Goal: Information Seeking & Learning: Learn about a topic

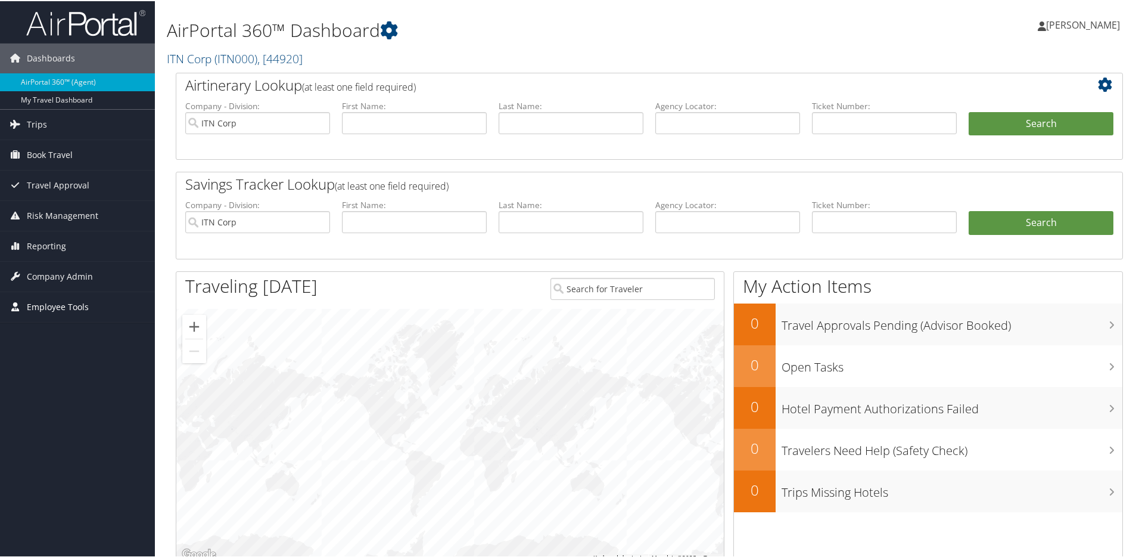
click at [68, 303] on span "Employee Tools" at bounding box center [58, 306] width 62 height 30
click at [52, 366] on link "Carrier Contracts" at bounding box center [77, 365] width 155 height 18
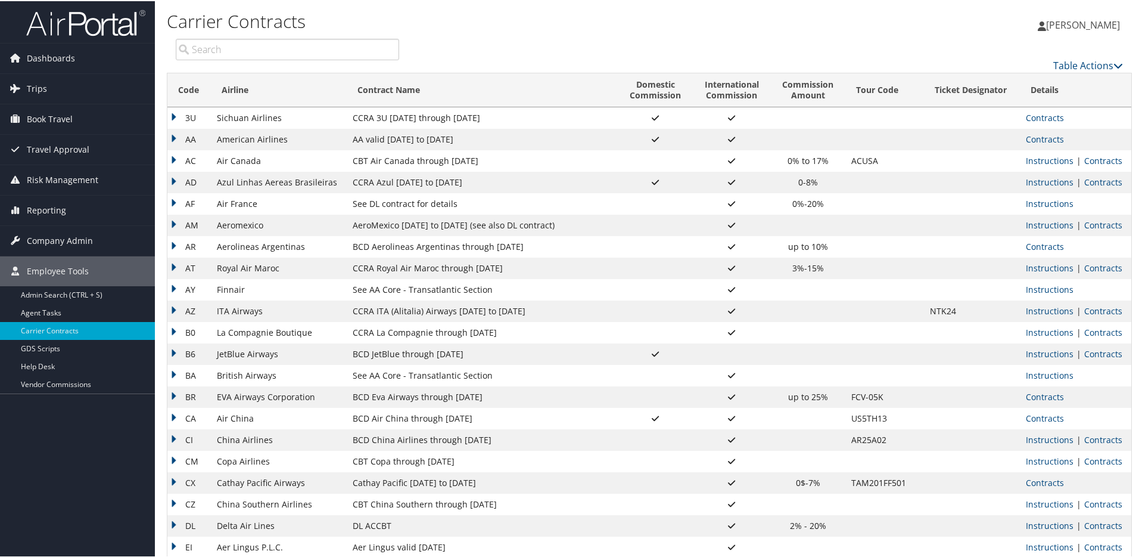
click at [465, 114] on td "CCRA 3U [DATE] through [DATE]" at bounding box center [482, 116] width 271 height 21
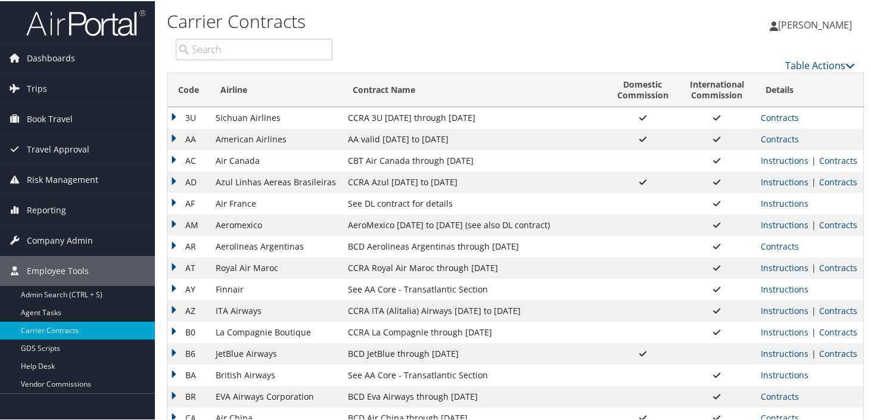
click at [282, 46] on input "search" at bounding box center [254, 48] width 157 height 21
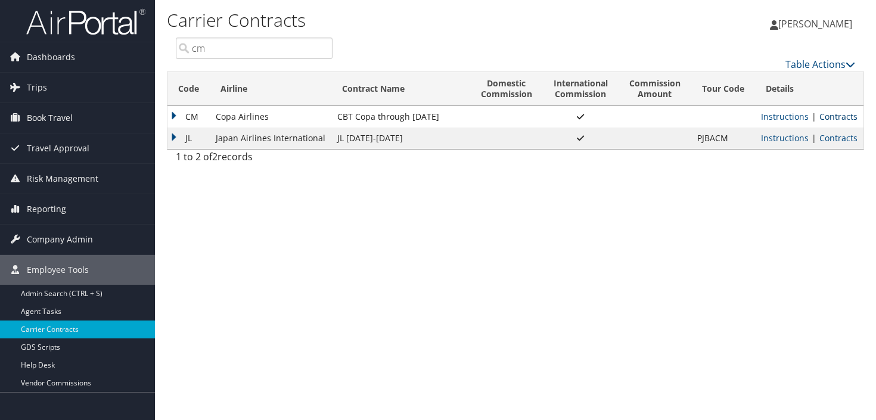
click at [832, 116] on link "Contracts" at bounding box center [838, 116] width 38 height 11
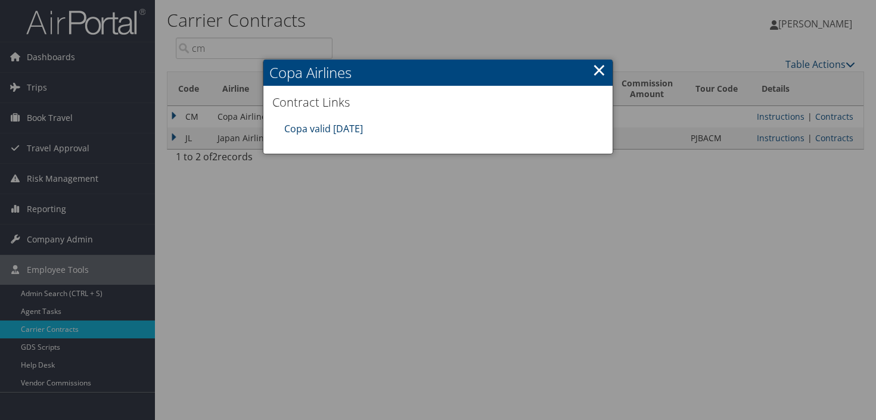
click at [335, 126] on link "Copa valid [DATE]" at bounding box center [323, 128] width 79 height 13
click at [601, 63] on link "×" at bounding box center [599, 70] width 14 height 24
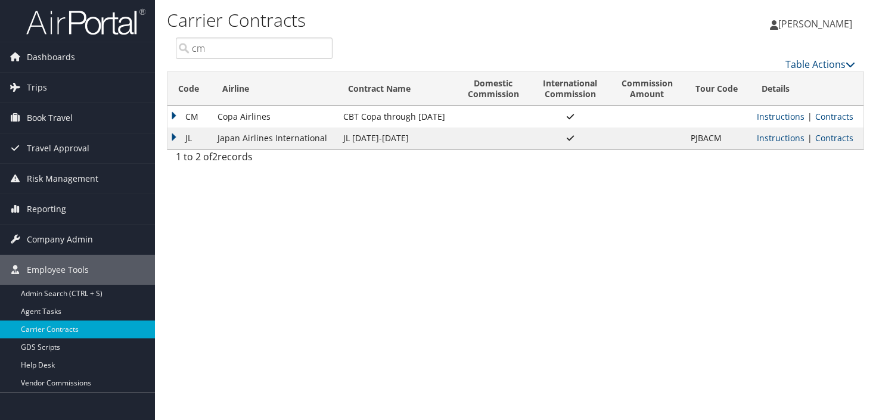
click at [281, 48] on input "cm" at bounding box center [254, 48] width 157 height 21
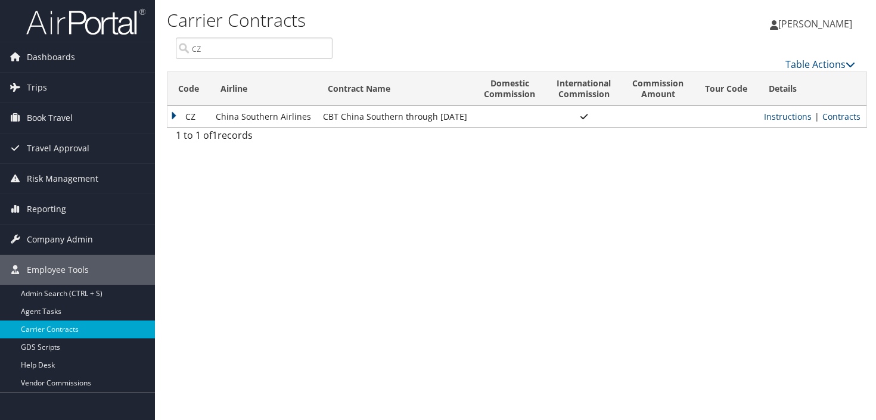
type input "cz"
click at [449, 176] on div "Carrier Contracts [PERSON_NAME] [PERSON_NAME] My Settings Travel Agency Contact…" at bounding box center [515, 210] width 721 height 420
click at [831, 114] on link "Contracts" at bounding box center [841, 116] width 38 height 11
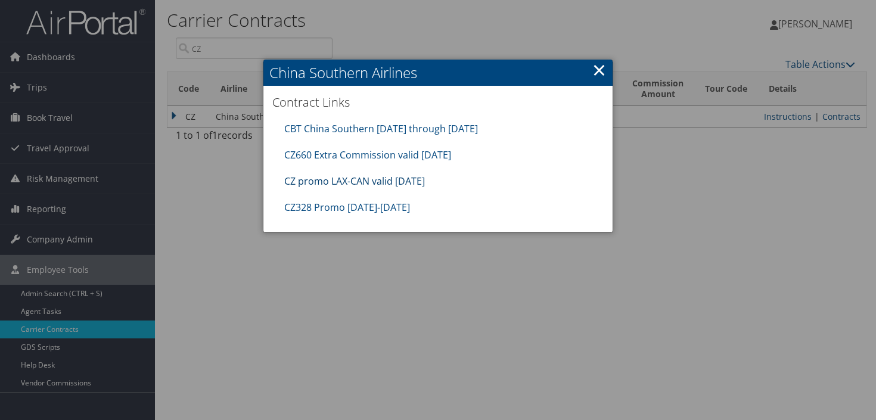
click at [372, 180] on link "CZ promo LAX-CAN valid [DATE]" at bounding box center [354, 181] width 141 height 13
click at [386, 156] on link "CZ660 Extra Commission valid [DATE]" at bounding box center [367, 154] width 167 height 13
click at [598, 70] on link "×" at bounding box center [599, 70] width 14 height 24
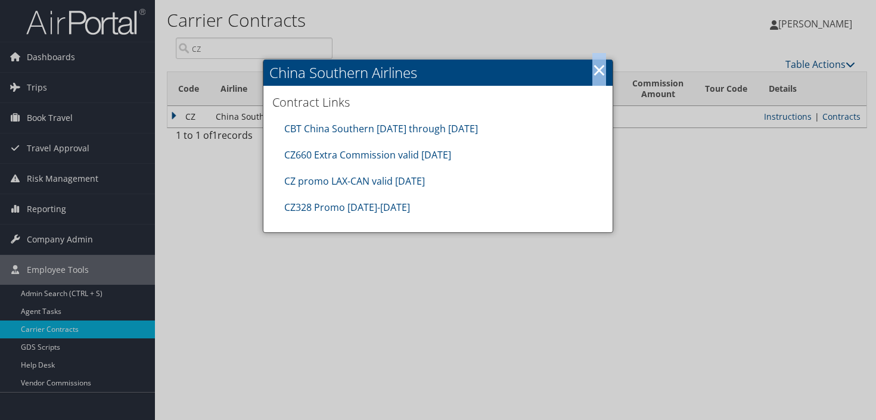
click at [598, 70] on link "×" at bounding box center [599, 70] width 14 height 24
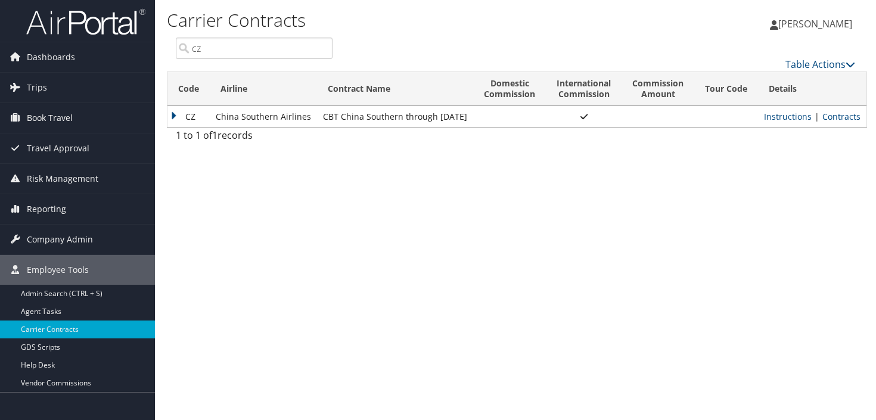
click at [222, 50] on input "cz" at bounding box center [254, 48] width 157 height 21
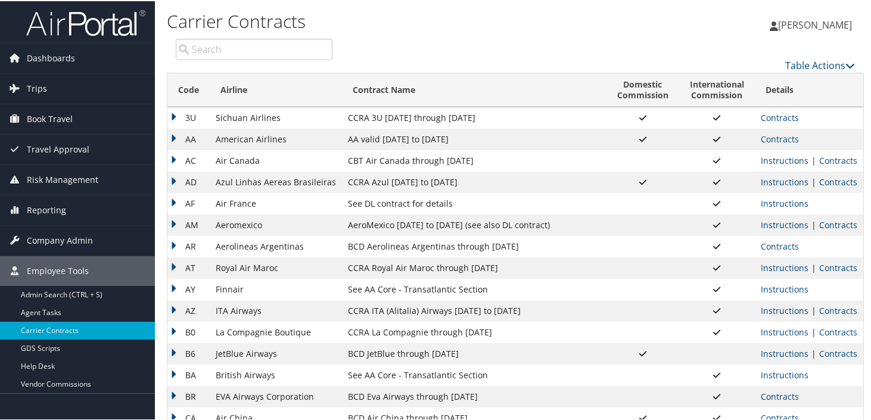
click at [534, 46] on div "Table Actions" at bounding box center [602, 55] width 523 height 34
click at [244, 43] on input "search" at bounding box center [254, 48] width 157 height 21
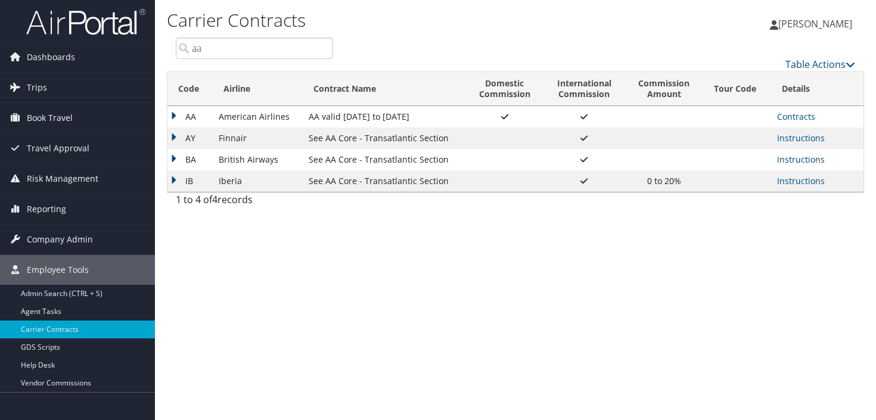
type input "aa"
click at [173, 115] on td "AA" at bounding box center [189, 116] width 45 height 21
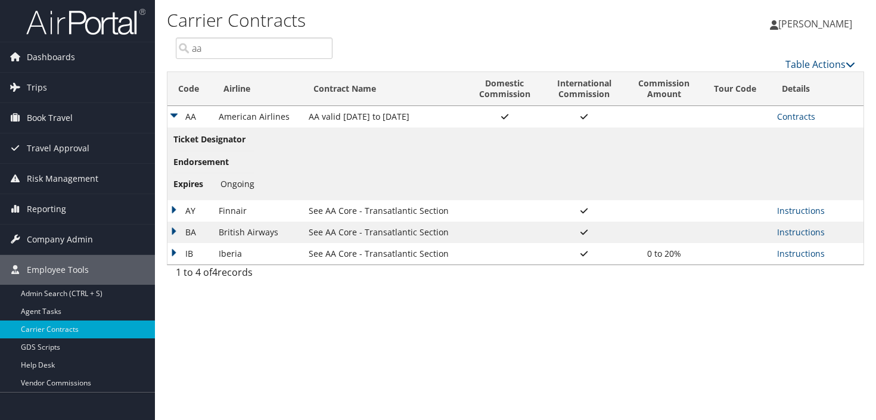
click at [176, 114] on td "AA" at bounding box center [189, 116] width 45 height 21
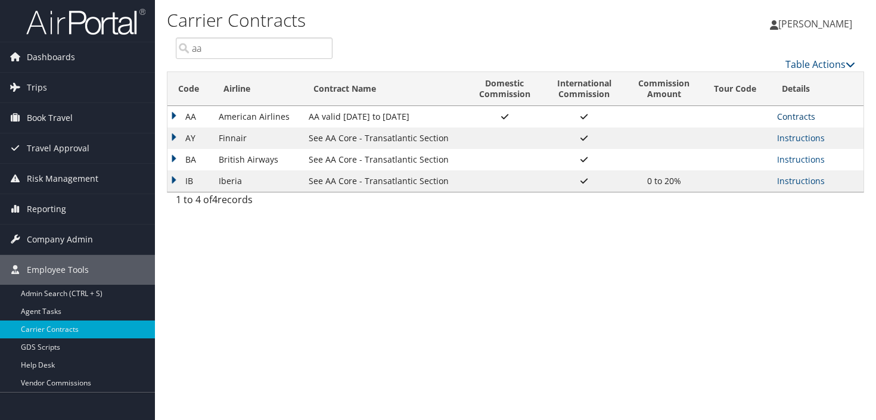
click at [794, 116] on link "Contracts" at bounding box center [796, 116] width 38 height 11
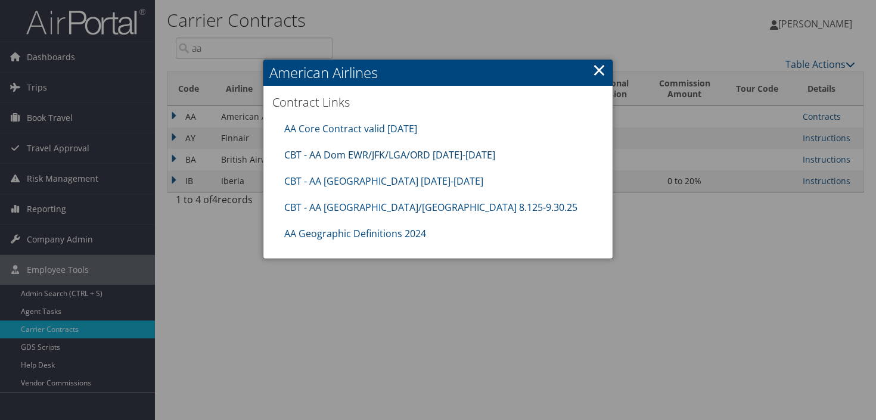
click at [394, 154] on link "CBT - AA Dom EWR/JFK/LGA/ORD [DATE]-[DATE]" at bounding box center [389, 154] width 211 height 13
click at [366, 181] on link "CBT - AA [GEOGRAPHIC_DATA] [DATE]-[DATE]" at bounding box center [383, 181] width 199 height 13
click at [387, 206] on link "CBT - AA [GEOGRAPHIC_DATA]/[GEOGRAPHIC_DATA] 8.125-9.30.25" at bounding box center [430, 207] width 293 height 13
click at [402, 235] on link "AA Geographic Definitions 2024" at bounding box center [355, 233] width 142 height 13
click at [374, 129] on link "AA Core Contract valid [DATE]" at bounding box center [350, 128] width 133 height 13
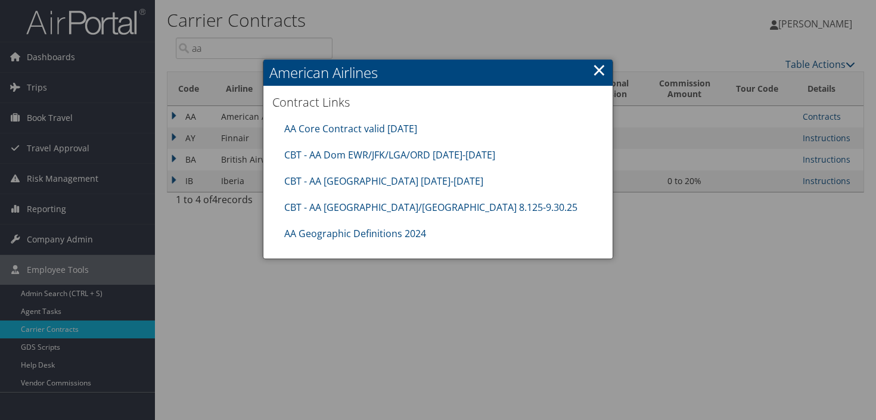
click at [599, 69] on link "×" at bounding box center [599, 70] width 14 height 24
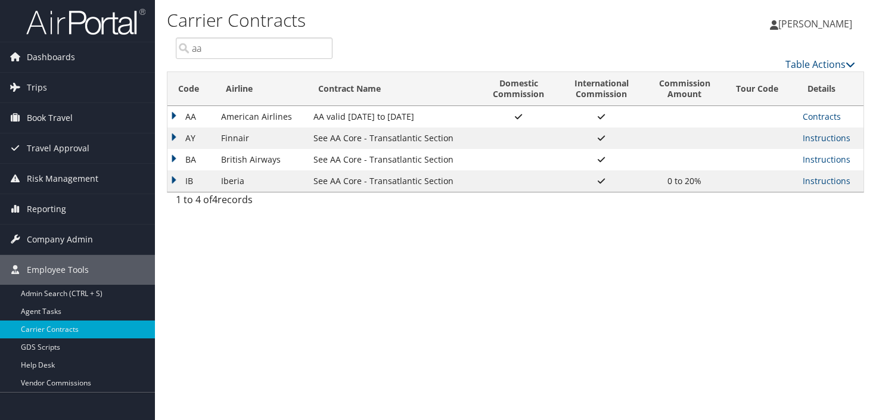
click at [534, 232] on div "Carrier Contracts [PERSON_NAME] [PERSON_NAME] My Settings Travel Agency Contact…" at bounding box center [515, 210] width 721 height 420
click at [325, 54] on input "aa" at bounding box center [254, 48] width 157 height 21
click at [324, 49] on input "aa" at bounding box center [254, 48] width 157 height 21
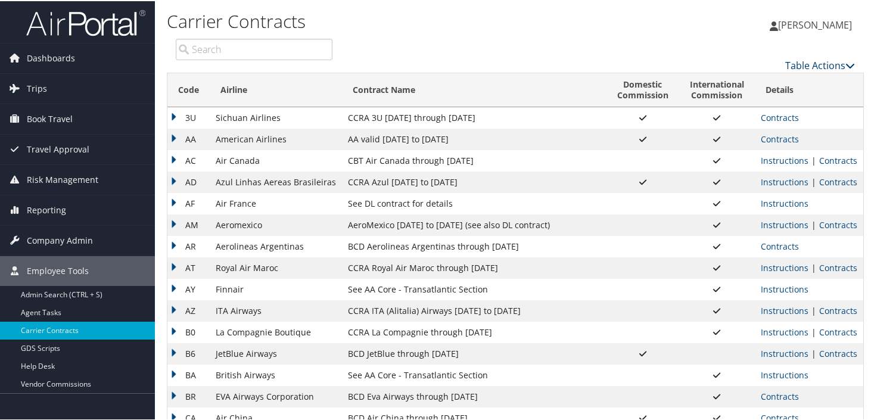
click at [846, 65] on icon at bounding box center [851, 65] width 10 height 10
click at [745, 99] on link "Page Length" at bounding box center [780, 103] width 157 height 20
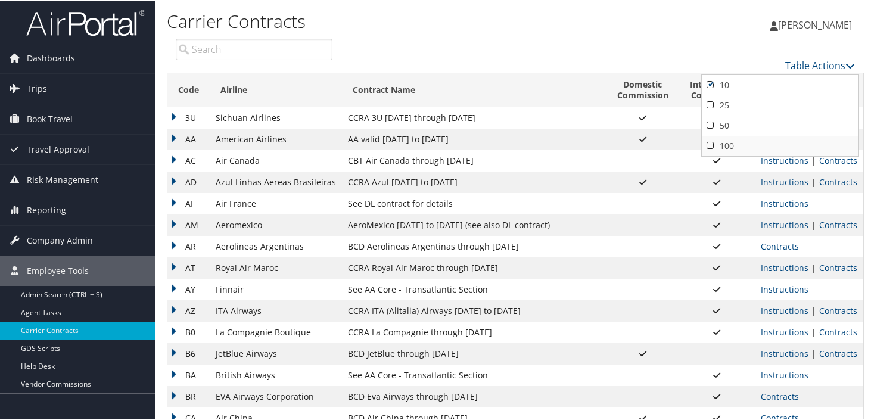
click at [712, 145] on link "100" at bounding box center [780, 145] width 157 height 20
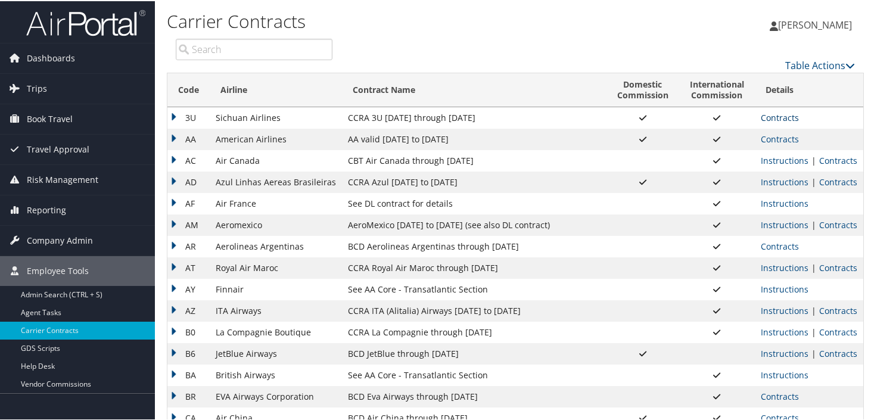
click at [776, 114] on link "Contracts" at bounding box center [780, 116] width 38 height 11
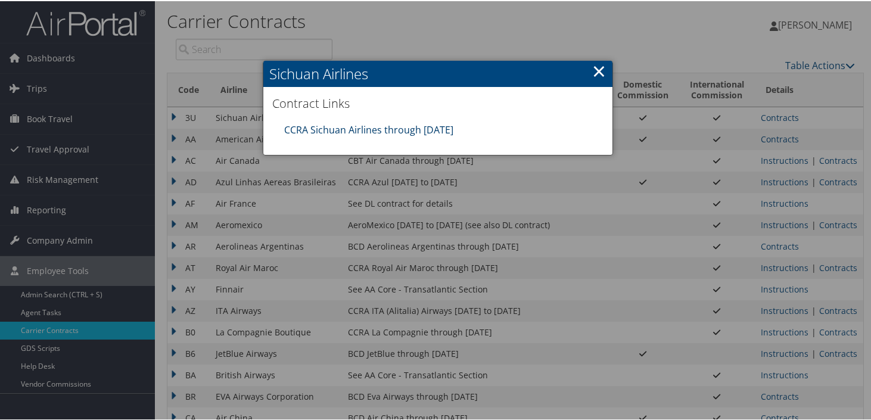
click at [418, 128] on link "CCRA Sichuan Airlines through [DATE]" at bounding box center [368, 128] width 169 height 13
click at [598, 66] on link "×" at bounding box center [599, 70] width 14 height 24
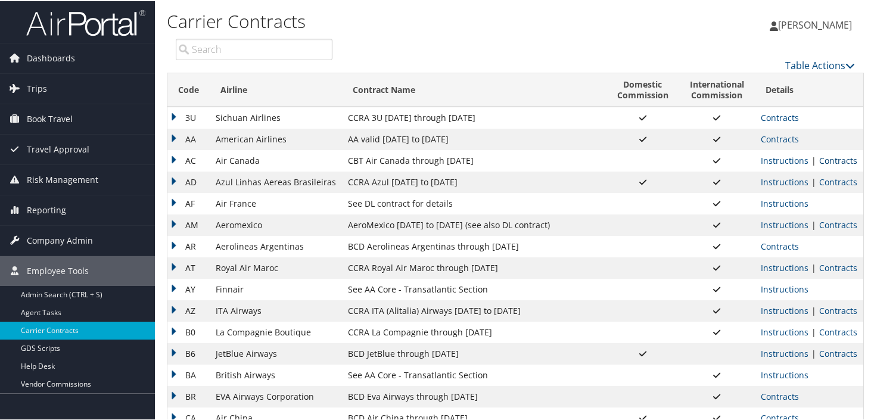
click at [838, 160] on link "Contracts" at bounding box center [838, 159] width 38 height 11
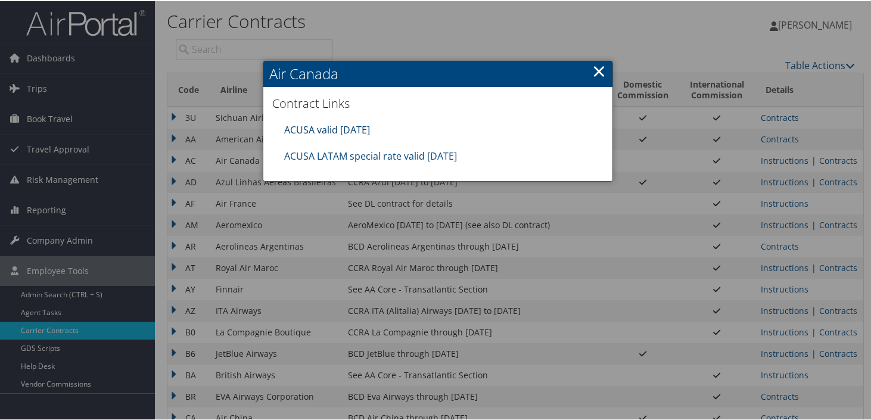
click at [325, 129] on link "ACUSA valid [DATE]" at bounding box center [327, 128] width 86 height 13
click at [412, 154] on link "ACUSA LATAM special rate valid [DATE]" at bounding box center [370, 154] width 173 height 13
click at [333, 128] on link "ACUSA valid [DATE]" at bounding box center [327, 128] width 86 height 13
click at [592, 67] on link "×" at bounding box center [599, 70] width 14 height 24
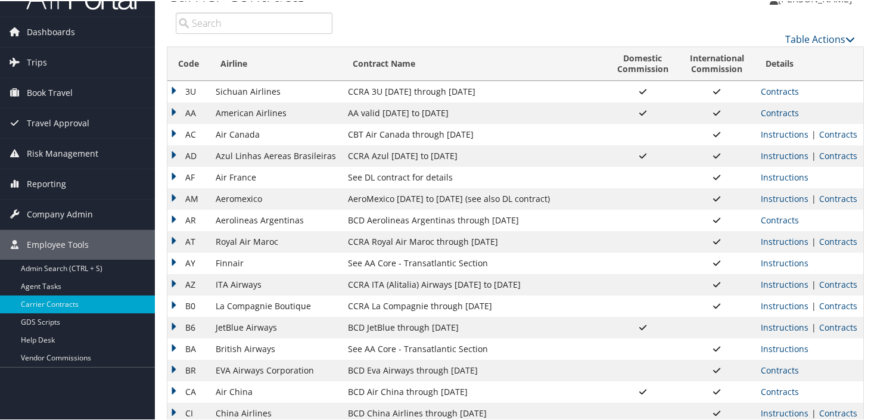
scroll to position [27, 0]
click at [823, 154] on link "Contracts" at bounding box center [838, 153] width 38 height 11
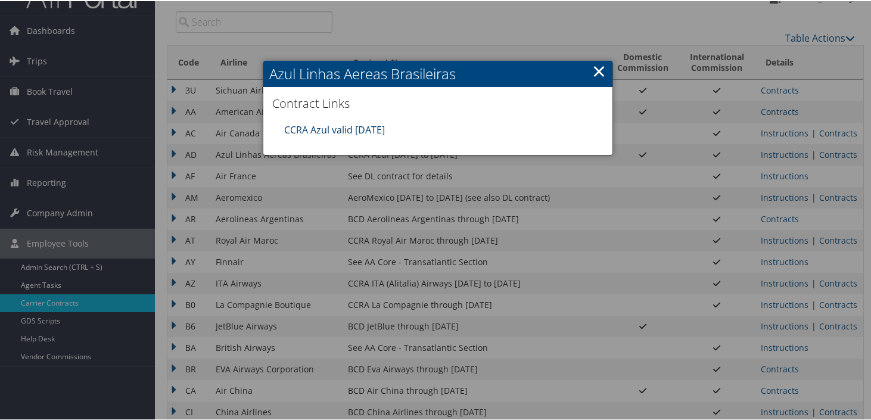
click at [344, 128] on link "CCRA Azul valid [DATE]" at bounding box center [334, 128] width 101 height 13
click at [595, 69] on link "×" at bounding box center [599, 70] width 14 height 24
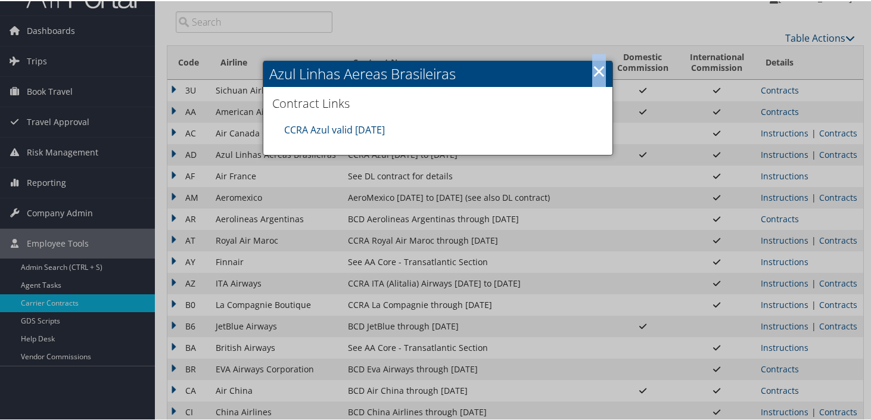
click at [595, 69] on link "×" at bounding box center [599, 70] width 14 height 24
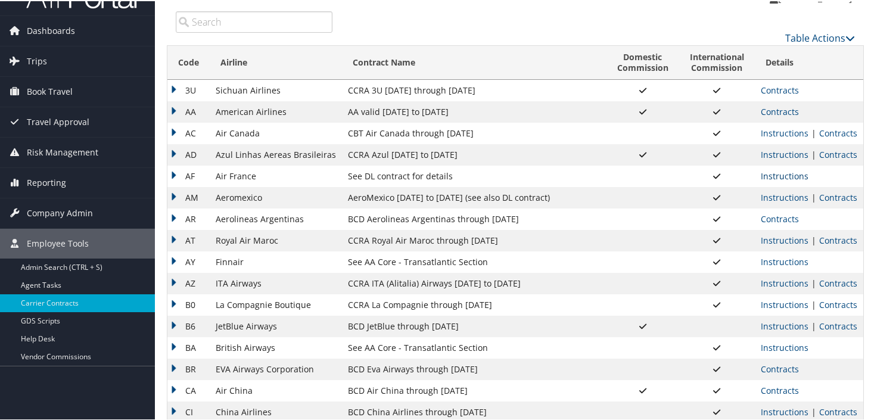
click at [792, 176] on link "Instructions" at bounding box center [785, 174] width 48 height 11
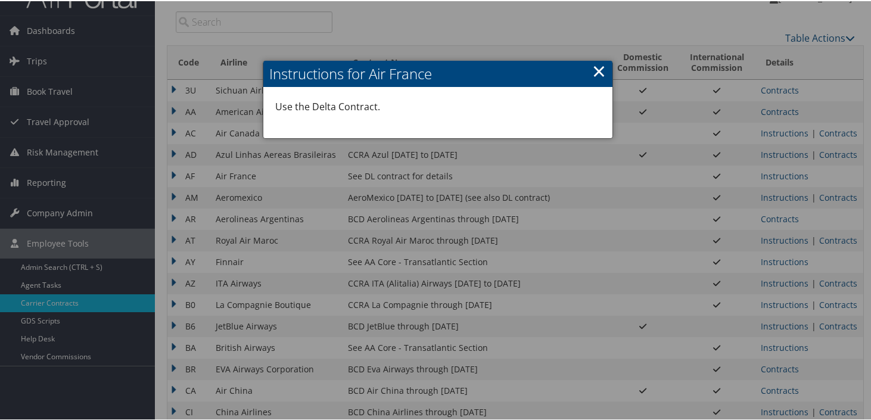
click at [329, 108] on p "Use the Delta Contract." at bounding box center [437, 105] width 325 height 15
click at [598, 75] on link "×" at bounding box center [599, 70] width 14 height 24
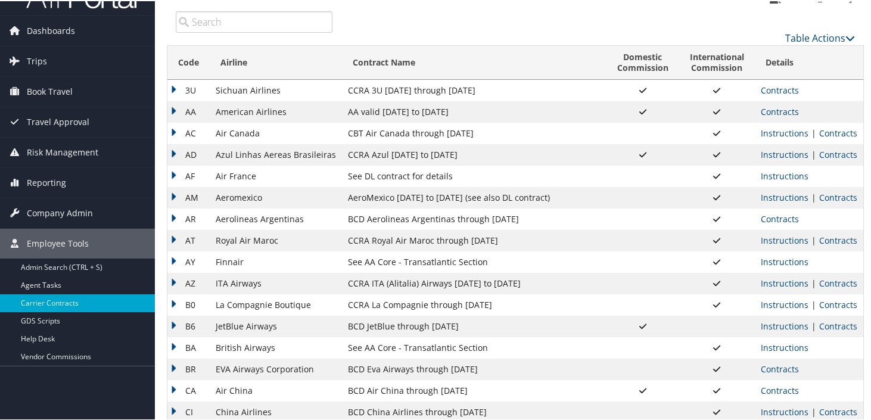
click at [400, 179] on td "See DL contract for details" at bounding box center [474, 174] width 264 height 21
click at [466, 198] on td "AeroMexico [DATE] to [DATE] (see also DL contract)" at bounding box center [474, 196] width 264 height 21
click at [464, 198] on td "AeroMexico [DATE] to [DATE] (see also DL contract)" at bounding box center [474, 196] width 264 height 21
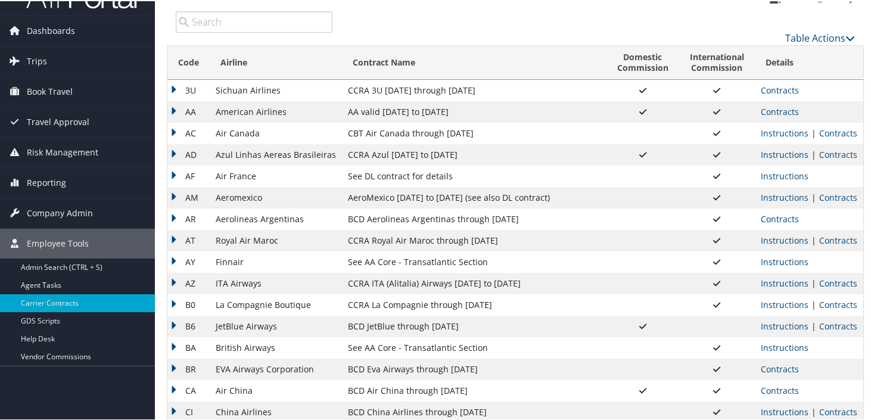
click at [464, 198] on td "AeroMexico [DATE] to [DATE] (see also DL contract)" at bounding box center [474, 196] width 264 height 21
click at [830, 198] on link "Contracts" at bounding box center [838, 196] width 38 height 11
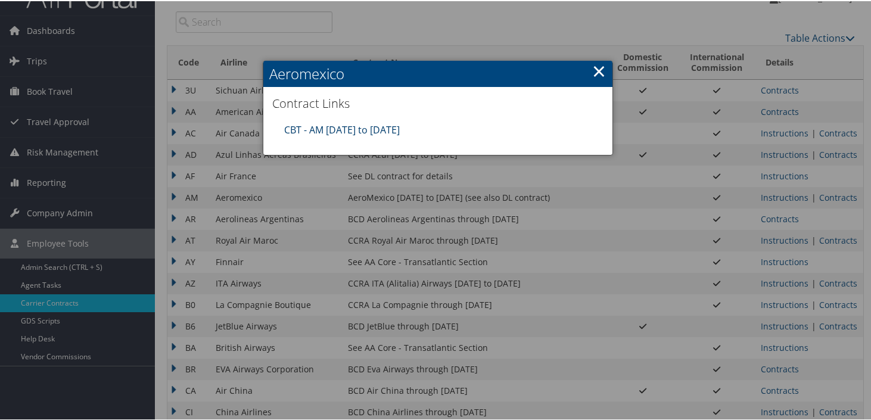
click at [337, 126] on link "CBT - AM [DATE] to [DATE]" at bounding box center [342, 128] width 116 height 13
click at [595, 72] on link "×" at bounding box center [599, 70] width 14 height 24
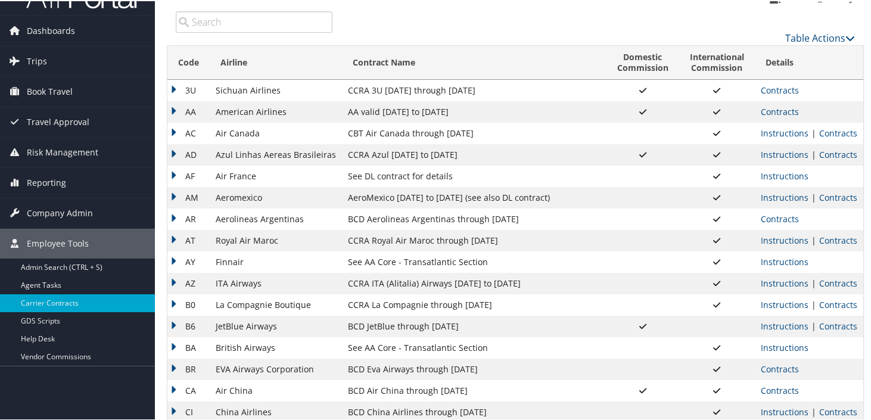
click at [416, 220] on td "BCD Aerolineas Argentinas through [DATE]" at bounding box center [474, 217] width 264 height 21
click at [776, 216] on link "Contracts" at bounding box center [780, 217] width 38 height 11
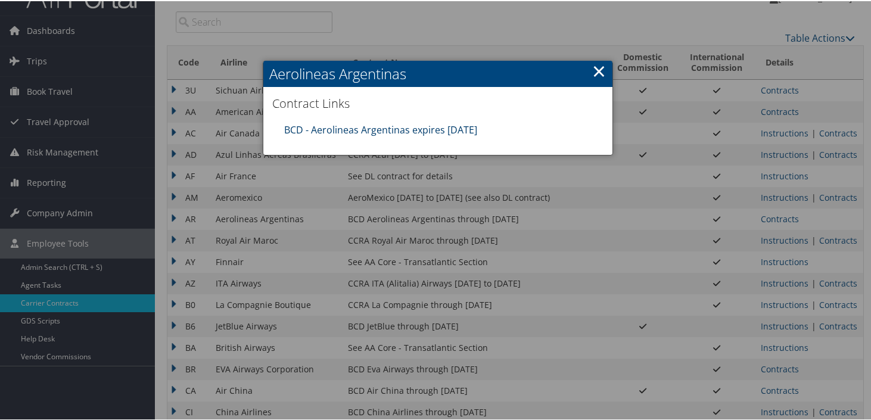
click at [406, 129] on link "BCD - Aerolineas Argentinas expires [DATE]" at bounding box center [380, 128] width 193 height 13
click at [597, 72] on link "×" at bounding box center [599, 70] width 14 height 24
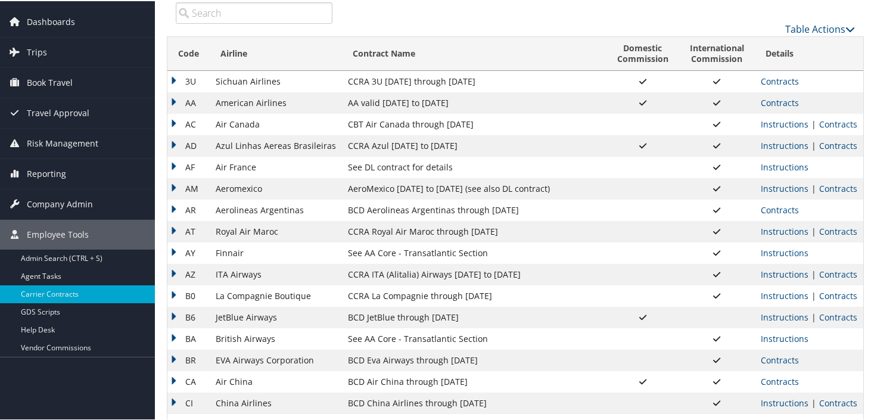
scroll to position [41, 0]
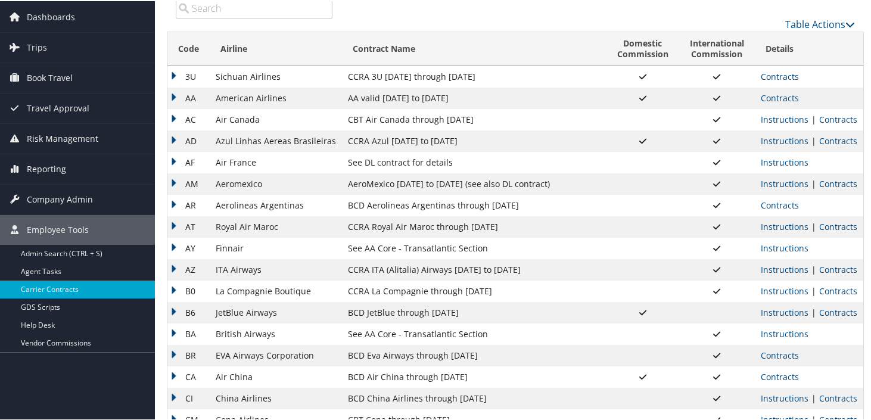
click at [400, 229] on td "CCRA Royal Air Maroc through [DATE]" at bounding box center [474, 225] width 264 height 21
click at [826, 226] on link "Contracts" at bounding box center [838, 225] width 38 height 11
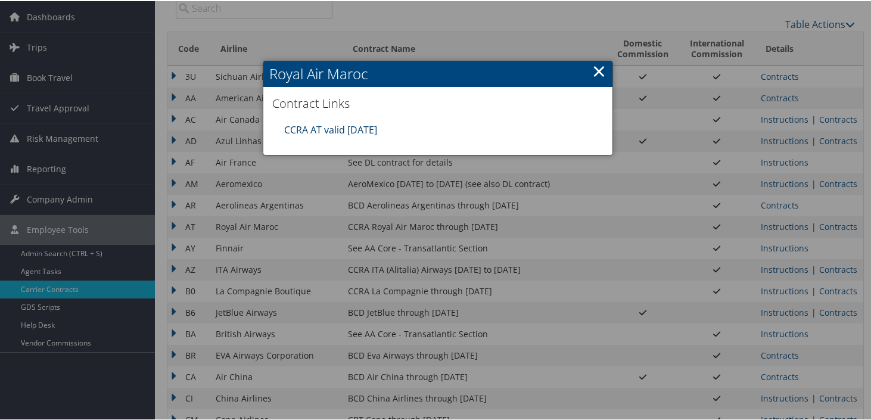
click at [363, 127] on link "CCRA AT valid [DATE]" at bounding box center [330, 128] width 93 height 13
click at [595, 73] on link "×" at bounding box center [599, 70] width 14 height 24
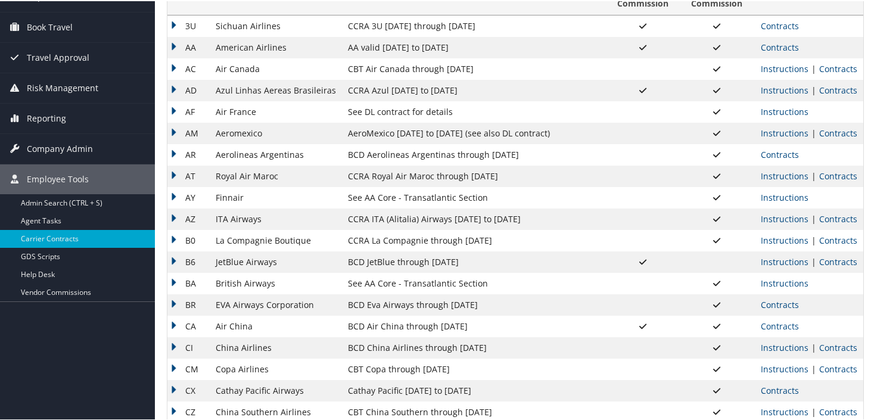
scroll to position [92, 0]
click at [393, 197] on td "See AA Core - Transatlantic Section" at bounding box center [474, 195] width 264 height 21
click at [771, 195] on link "Instructions" at bounding box center [785, 195] width 48 height 11
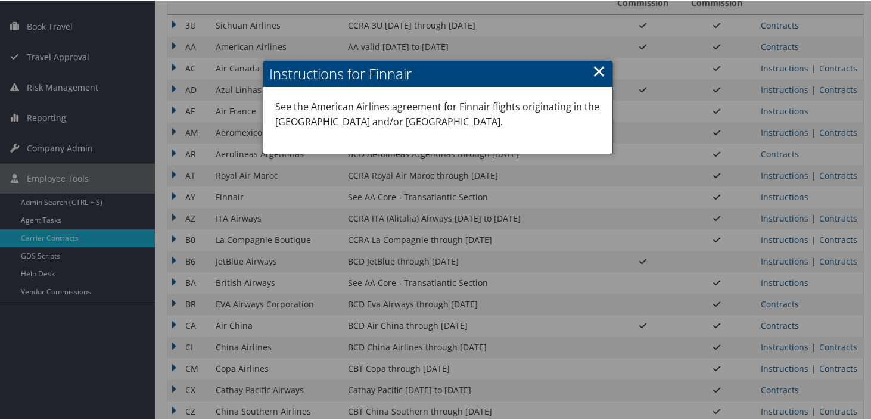
click at [543, 104] on p "See the American Airlines agreement for Finnair flights originating in the [GEO…" at bounding box center [437, 113] width 325 height 30
click at [539, 104] on p "See the American Airlines agreement for Finnair flights originating in the [GEO…" at bounding box center [437, 113] width 325 height 30
click at [592, 73] on link "×" at bounding box center [599, 70] width 14 height 24
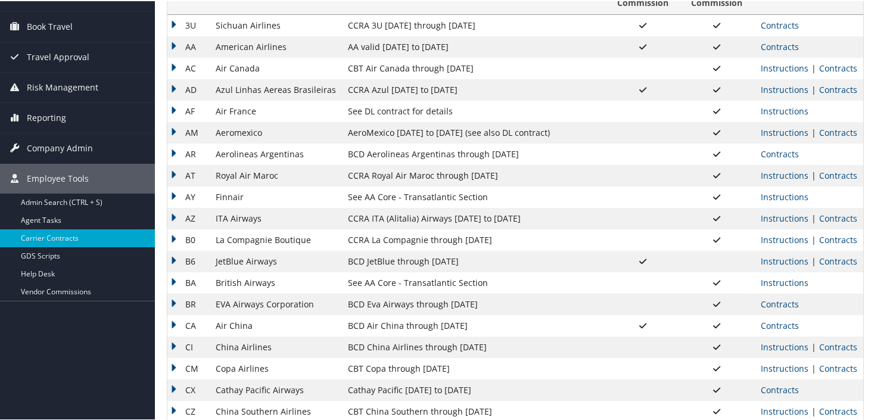
click at [405, 216] on td "CCRA ITA (Alitalia) Airways [DATE] to [DATE]" at bounding box center [474, 217] width 264 height 21
click at [822, 216] on link "Contracts" at bounding box center [838, 217] width 38 height 11
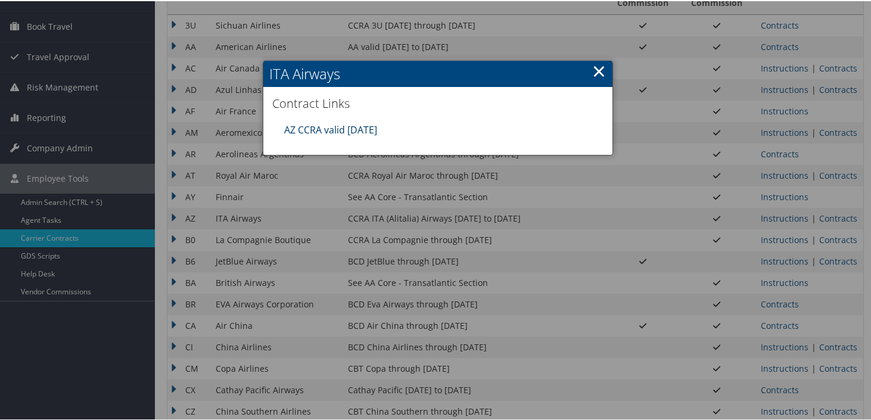
click at [316, 128] on link "AZ CCRA valid [DATE]" at bounding box center [330, 128] width 93 height 13
click at [594, 70] on link "×" at bounding box center [599, 70] width 14 height 24
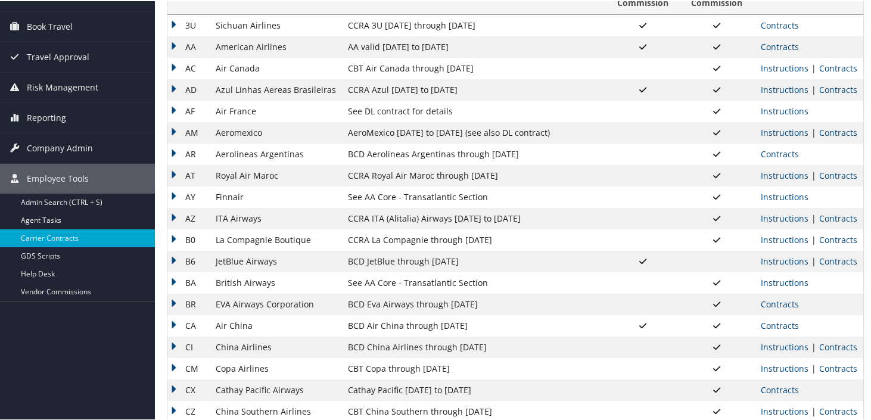
click at [442, 242] on td "CCRA La Compagnie through [DATE]" at bounding box center [474, 238] width 264 height 21
click at [837, 241] on link "Contracts" at bounding box center [838, 238] width 38 height 11
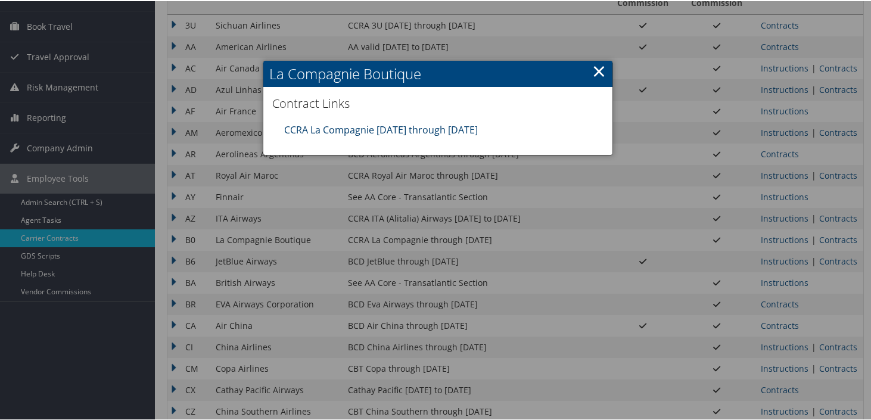
click at [408, 129] on link "CCRA La Compagnie [DATE] through [DATE]" at bounding box center [381, 128] width 194 height 13
click at [594, 70] on link "×" at bounding box center [599, 70] width 14 height 24
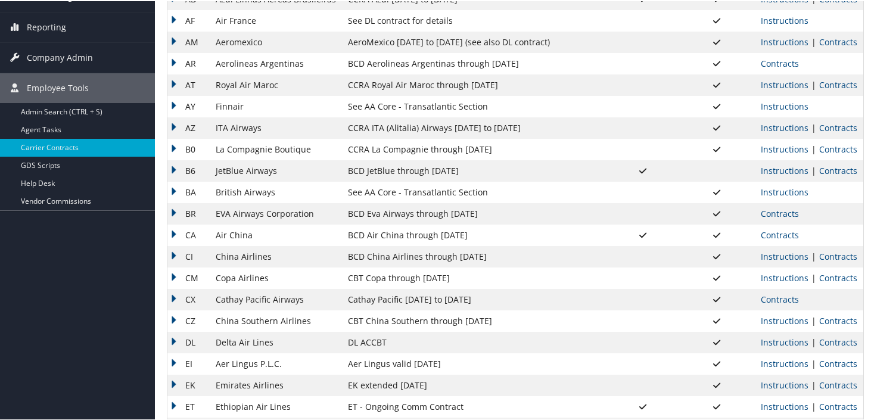
scroll to position [185, 0]
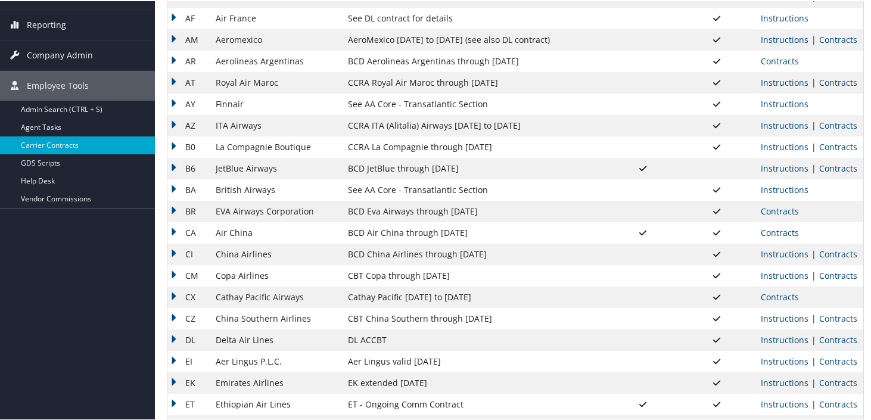
click at [825, 166] on link "Contracts" at bounding box center [838, 166] width 38 height 11
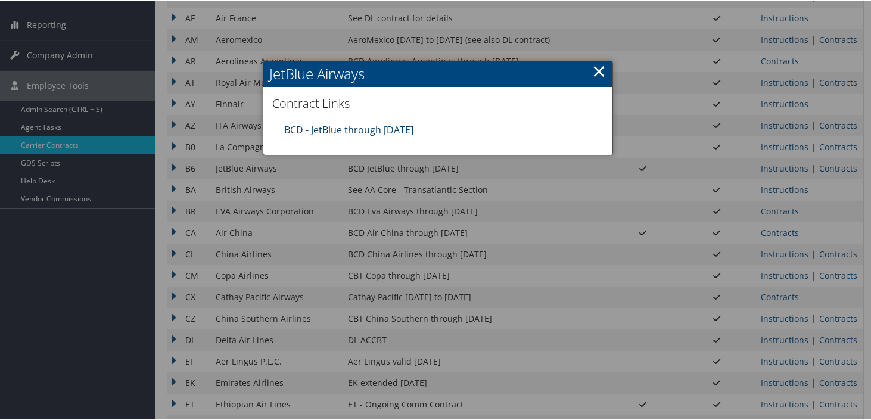
click at [374, 129] on link "BCD - JetBlue through [DATE]" at bounding box center [348, 128] width 129 height 13
click at [597, 72] on link "×" at bounding box center [599, 70] width 14 height 24
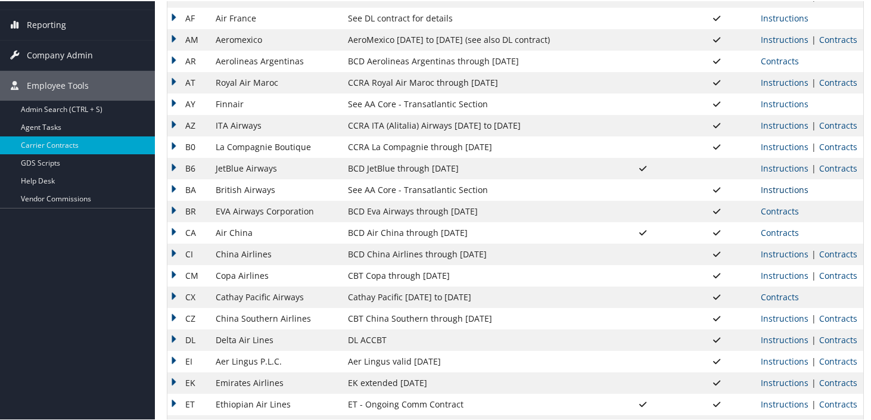
click at [776, 187] on link "Instructions" at bounding box center [785, 188] width 48 height 11
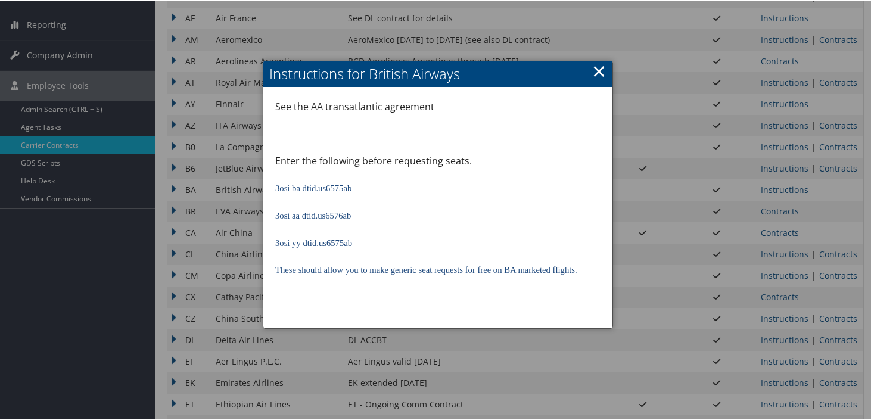
click at [335, 186] on span "3osi ba dtid.us6575ab" at bounding box center [313, 187] width 76 height 10
click at [325, 218] on span "3osi aa dtid.us6576ab" at bounding box center [313, 215] width 76 height 10
click at [322, 244] on span "3osi yy dtid.us6575ab" at bounding box center [313, 242] width 77 height 10
click at [319, 272] on span "These should allow you to make generic seat requests for free on BA marketed fl…" at bounding box center [426, 269] width 302 height 10
click at [332, 156] on p "Enter the following before requesting seats." at bounding box center [437, 160] width 325 height 15
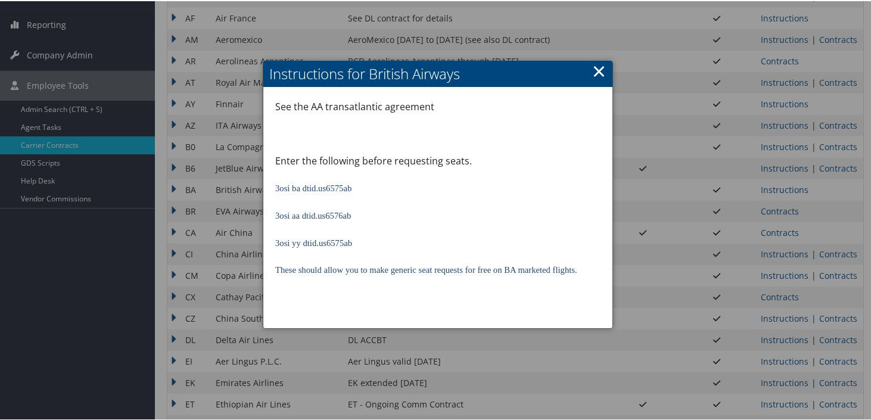
click at [333, 107] on p "See the AA transatlantic agreement" at bounding box center [437, 105] width 325 height 15
click at [601, 73] on link "×" at bounding box center [599, 70] width 14 height 24
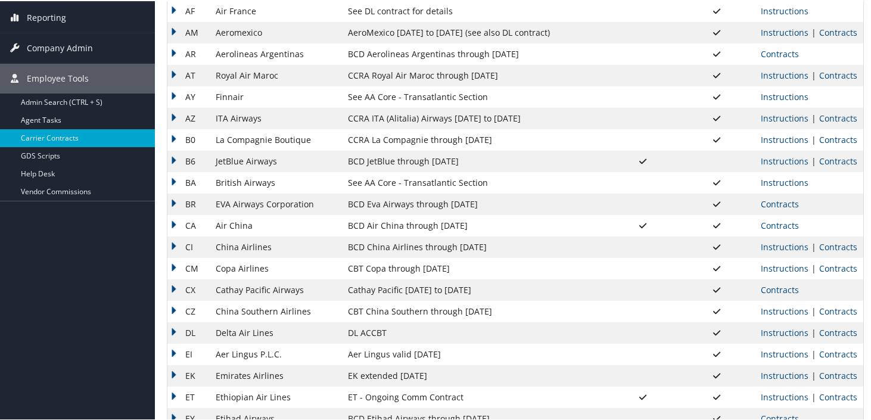
scroll to position [190, 0]
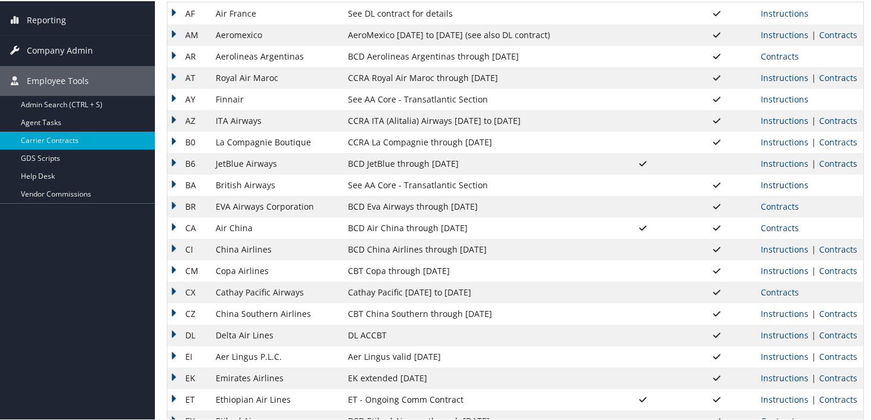
click at [766, 181] on link "Instructions" at bounding box center [785, 183] width 48 height 11
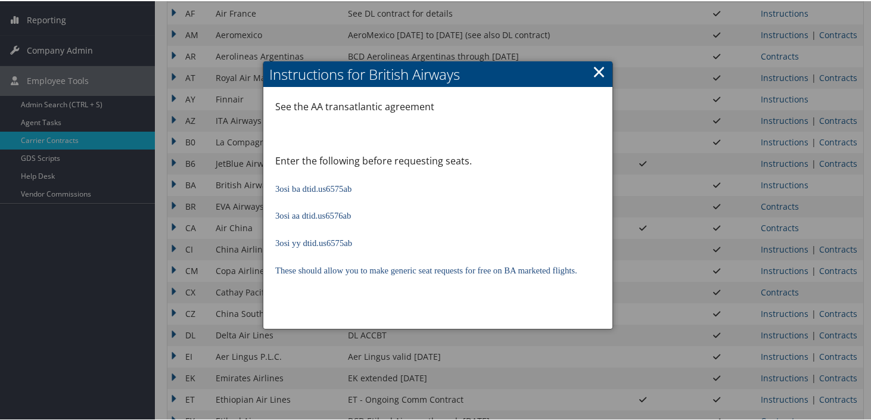
click at [595, 69] on link "×" at bounding box center [599, 70] width 14 height 24
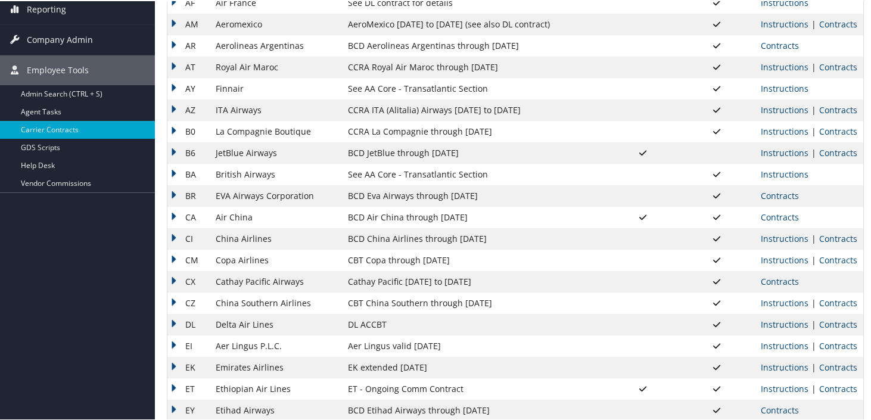
scroll to position [204, 0]
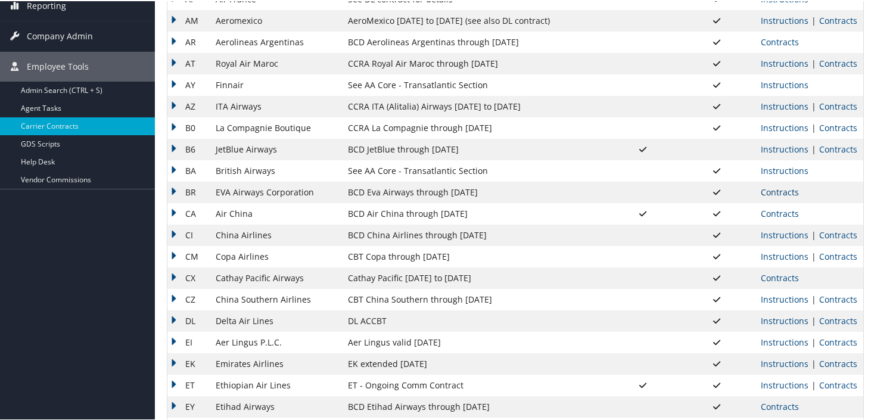
click at [782, 192] on link "Contracts" at bounding box center [780, 190] width 38 height 11
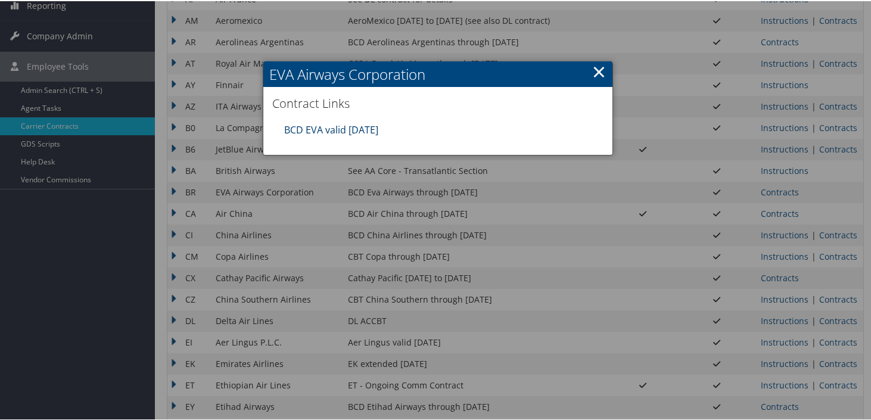
click at [371, 129] on link "BCD EVA valid [DATE]" at bounding box center [331, 128] width 94 height 13
click at [595, 72] on link "×" at bounding box center [599, 70] width 14 height 24
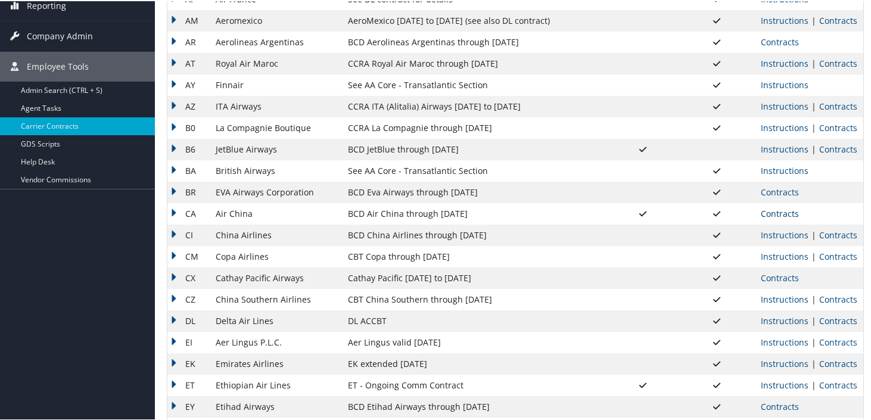
click at [770, 210] on link "Contracts" at bounding box center [780, 212] width 38 height 11
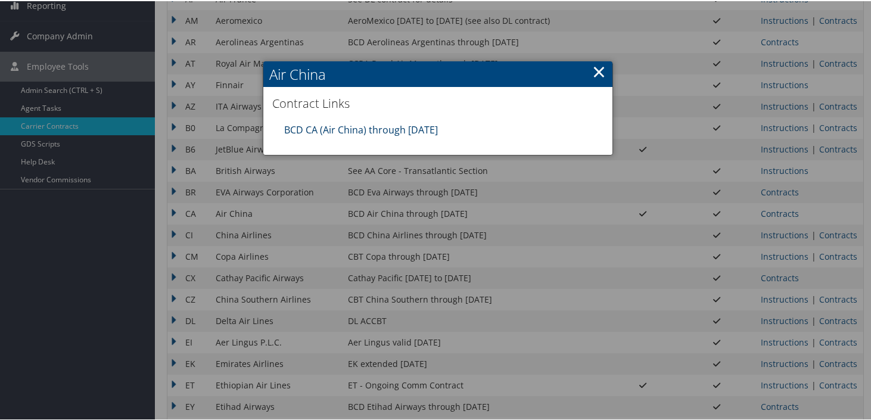
click at [403, 129] on link "BCD CA (Air China) through [DATE]" at bounding box center [361, 128] width 154 height 13
click at [595, 70] on link "×" at bounding box center [599, 70] width 14 height 24
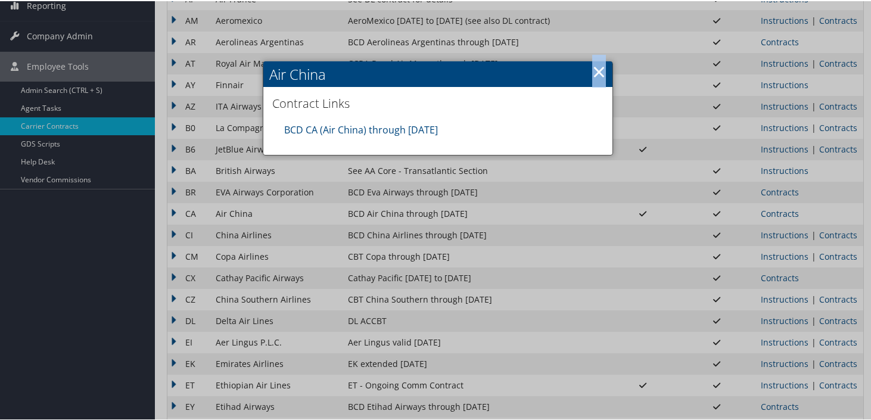
click at [595, 70] on link "×" at bounding box center [599, 70] width 14 height 24
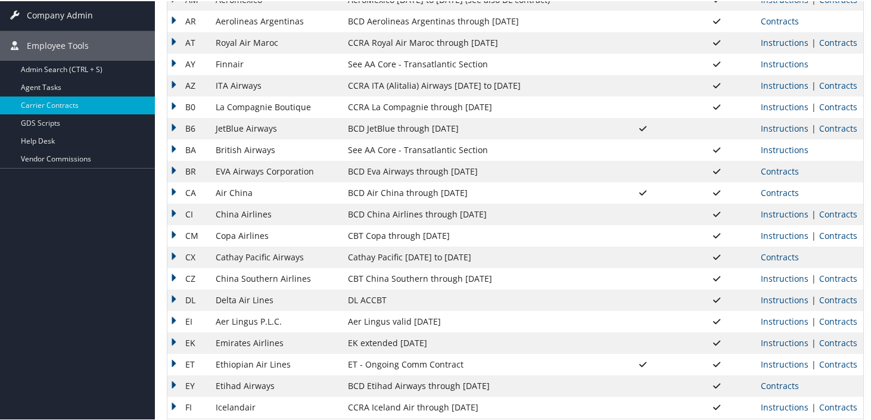
scroll to position [226, 0]
click at [828, 214] on link "Contracts" at bounding box center [838, 211] width 38 height 11
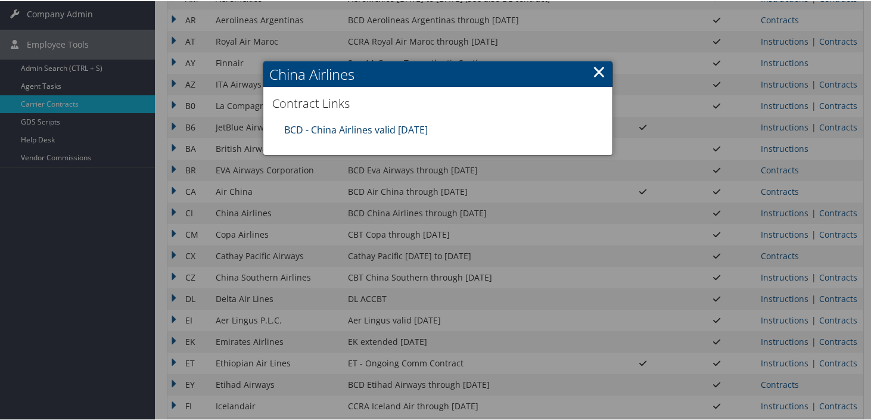
click at [410, 128] on link "BCD - China Airlines valid [DATE]" at bounding box center [356, 128] width 144 height 13
click at [600, 64] on link "×" at bounding box center [599, 70] width 14 height 24
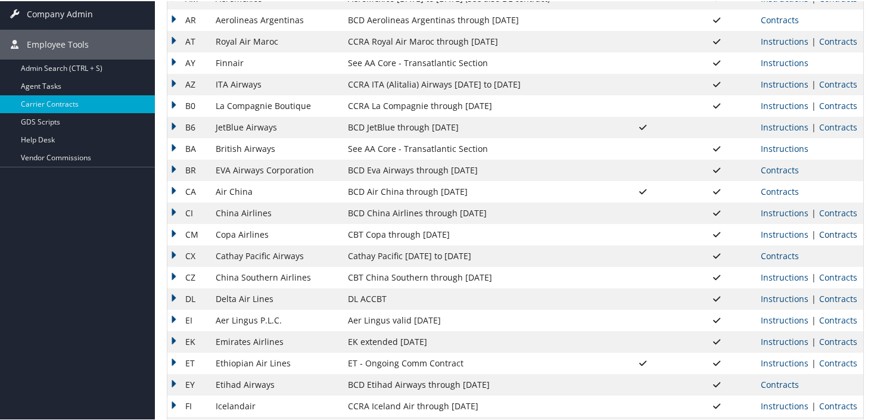
click at [830, 231] on link "Contracts" at bounding box center [838, 233] width 38 height 11
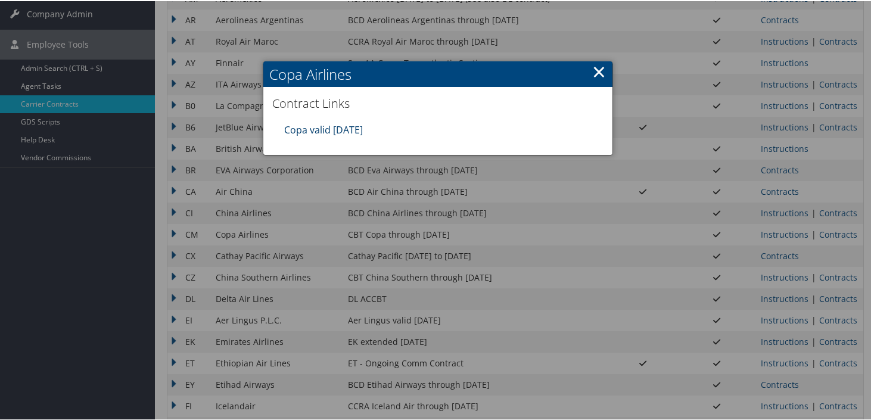
click at [355, 126] on link "Copa valid [DATE]" at bounding box center [323, 128] width 79 height 13
click at [597, 73] on link "×" at bounding box center [599, 70] width 14 height 24
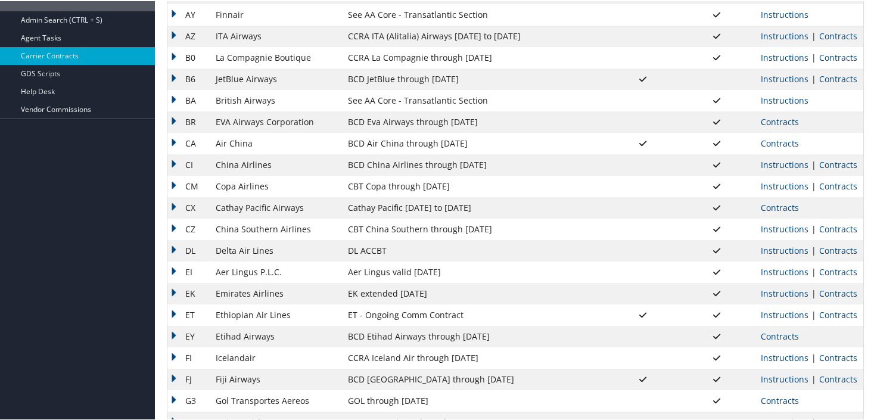
scroll to position [280, 0]
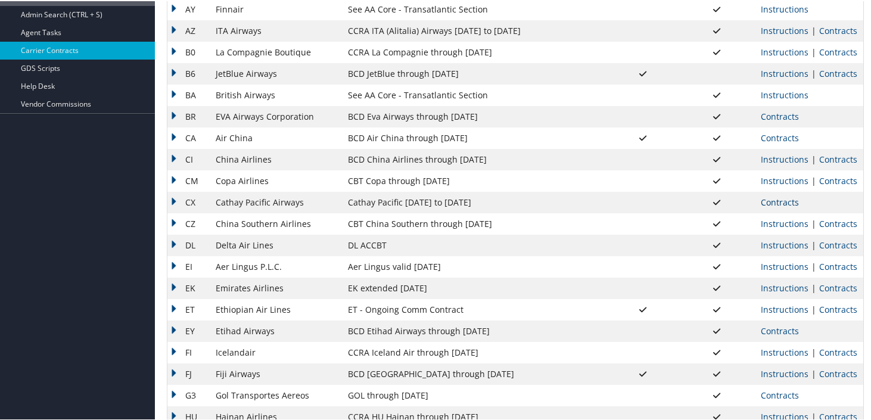
click at [770, 201] on link "Contracts" at bounding box center [780, 200] width 38 height 11
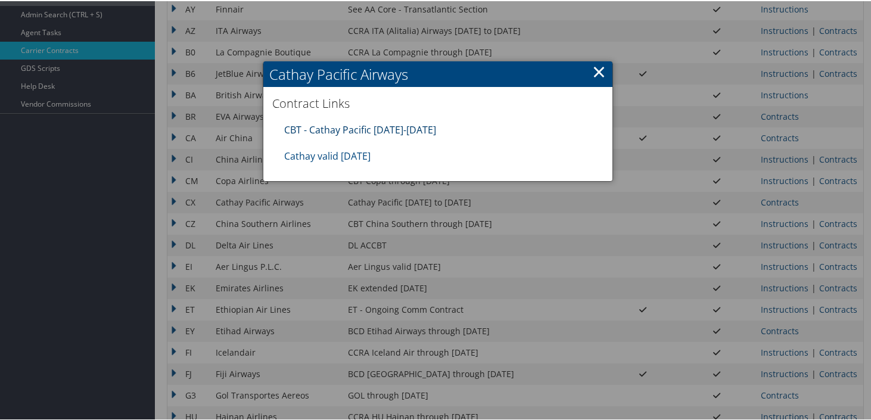
click at [344, 122] on link "CBT - Cathay Pacific [DATE]-[DATE]" at bounding box center [360, 128] width 152 height 13
click at [347, 157] on link "Cathay valid [DATE]" at bounding box center [327, 154] width 86 height 13
click at [412, 128] on link "CBT - Cathay Pacific [DATE]-[DATE]" at bounding box center [360, 128] width 152 height 13
click at [598, 70] on link "×" at bounding box center [599, 70] width 14 height 24
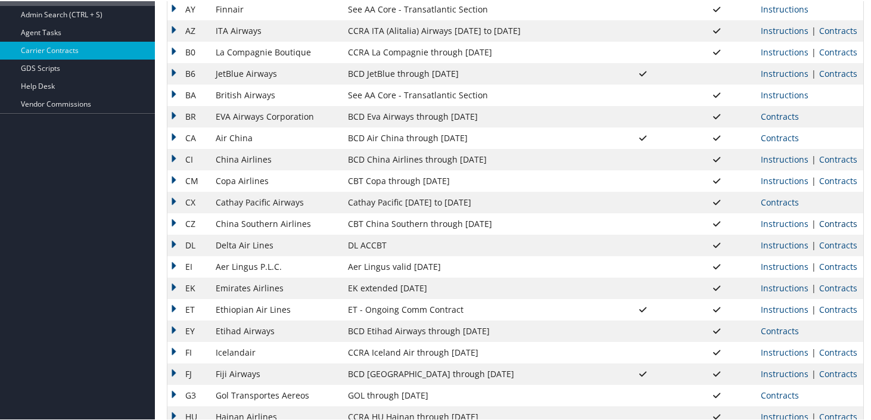
click at [826, 222] on link "Contracts" at bounding box center [838, 222] width 38 height 11
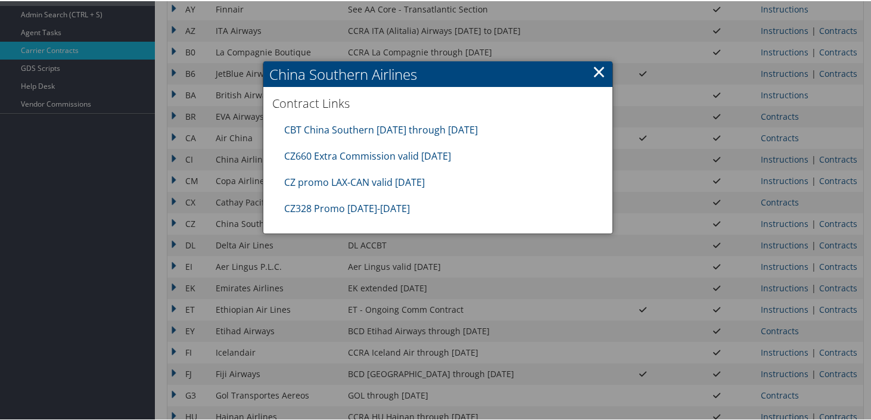
click at [538, 160] on div "CZ660 Extra Commission valid [DATE]" at bounding box center [437, 155] width 319 height 26
